Goal: Information Seeking & Learning: Learn about a topic

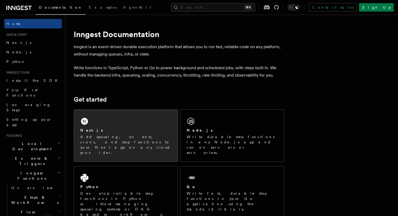
click at [137, 128] on div "Next.js" at bounding box center [125, 131] width 91 height 6
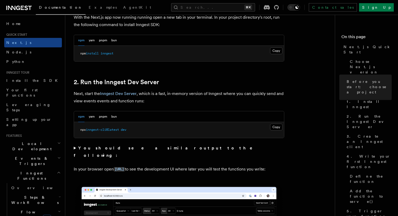
scroll to position [313, 0]
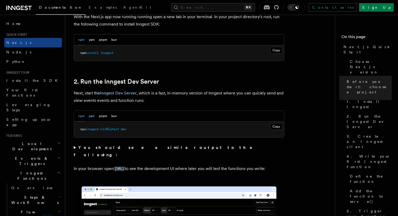
click at [91, 116] on button "yarn" at bounding box center [92, 116] width 6 height 11
click at [279, 128] on button "Copy Copied" at bounding box center [276, 126] width 12 height 7
click at [81, 114] on button "npm" at bounding box center [81, 116] width 6 height 11
click at [275, 128] on button "Copy Copied" at bounding box center [276, 126] width 12 height 7
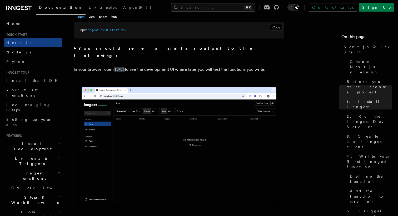
scroll to position [387, 0]
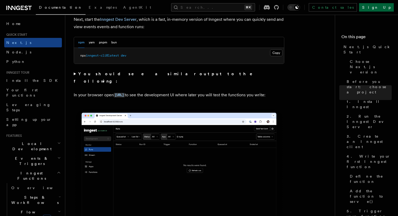
click at [383, 8] on link "Sign Up" at bounding box center [376, 7] width 35 height 8
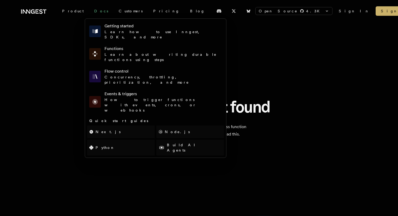
click at [92, 13] on link "Docs" at bounding box center [101, 10] width 25 height 9
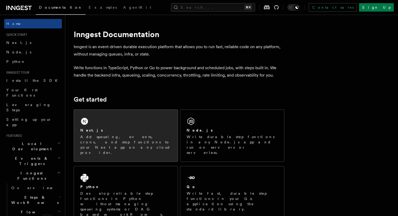
click at [156, 119] on div "Next.js Add queueing, events, crons, and step functions to your Next app on any…" at bounding box center [126, 136] width 104 height 52
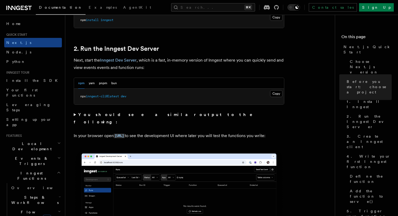
scroll to position [348, 0]
